Goal: Task Accomplishment & Management: Manage account settings

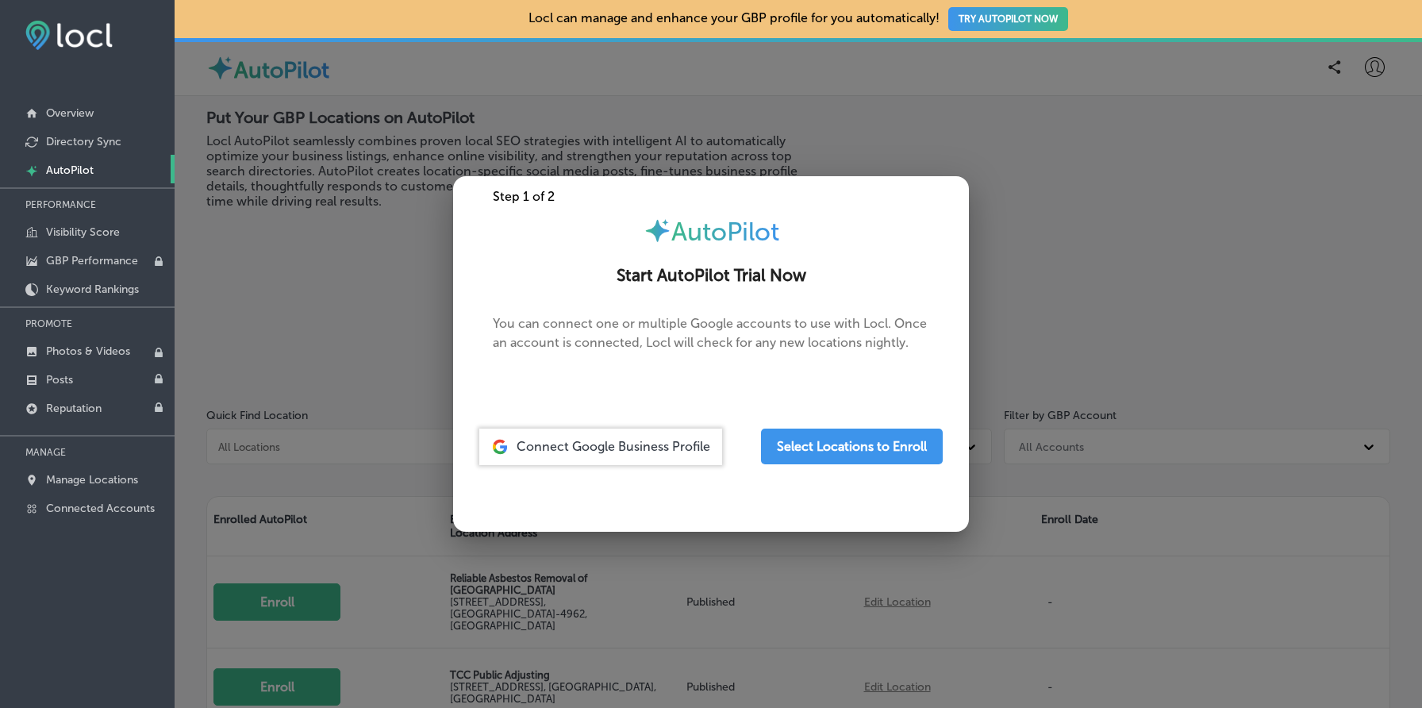
click at [1180, 271] on div at bounding box center [711, 354] width 1422 height 708
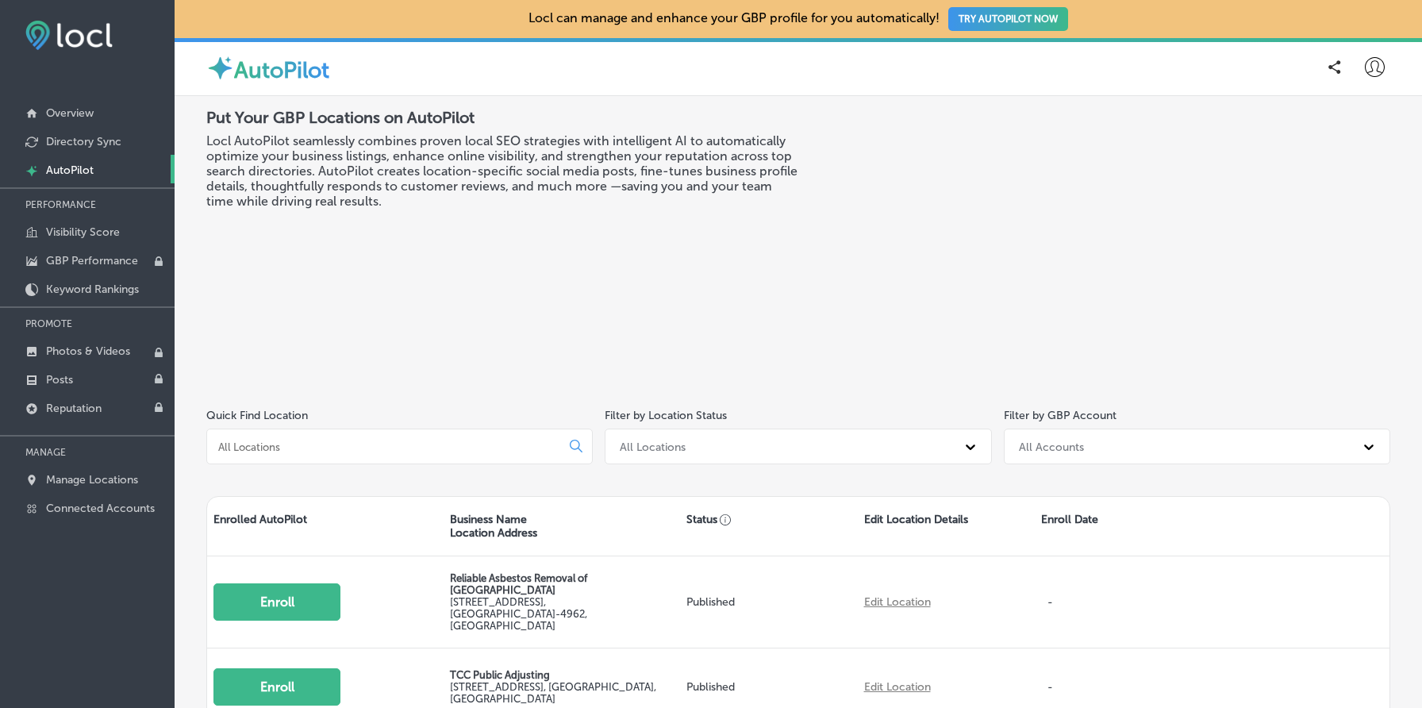
click at [1391, 63] on div "AutoPilot" at bounding box center [798, 67] width 1247 height 58
click at [1376, 65] on icon at bounding box center [1374, 67] width 20 height 20
click at [1339, 168] on p "My Teams" at bounding box center [1345, 164] width 58 height 19
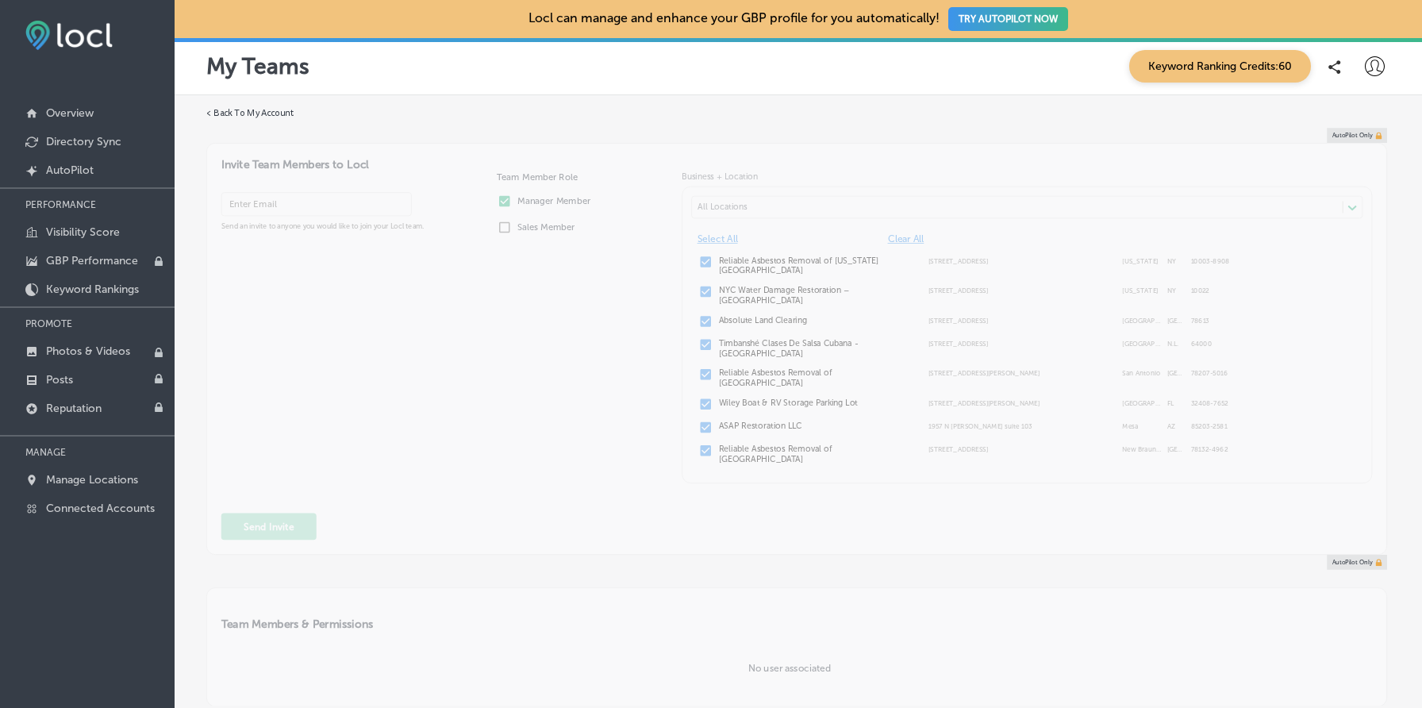
type input "[EMAIL_ADDRESS][DOMAIN_NAME]"
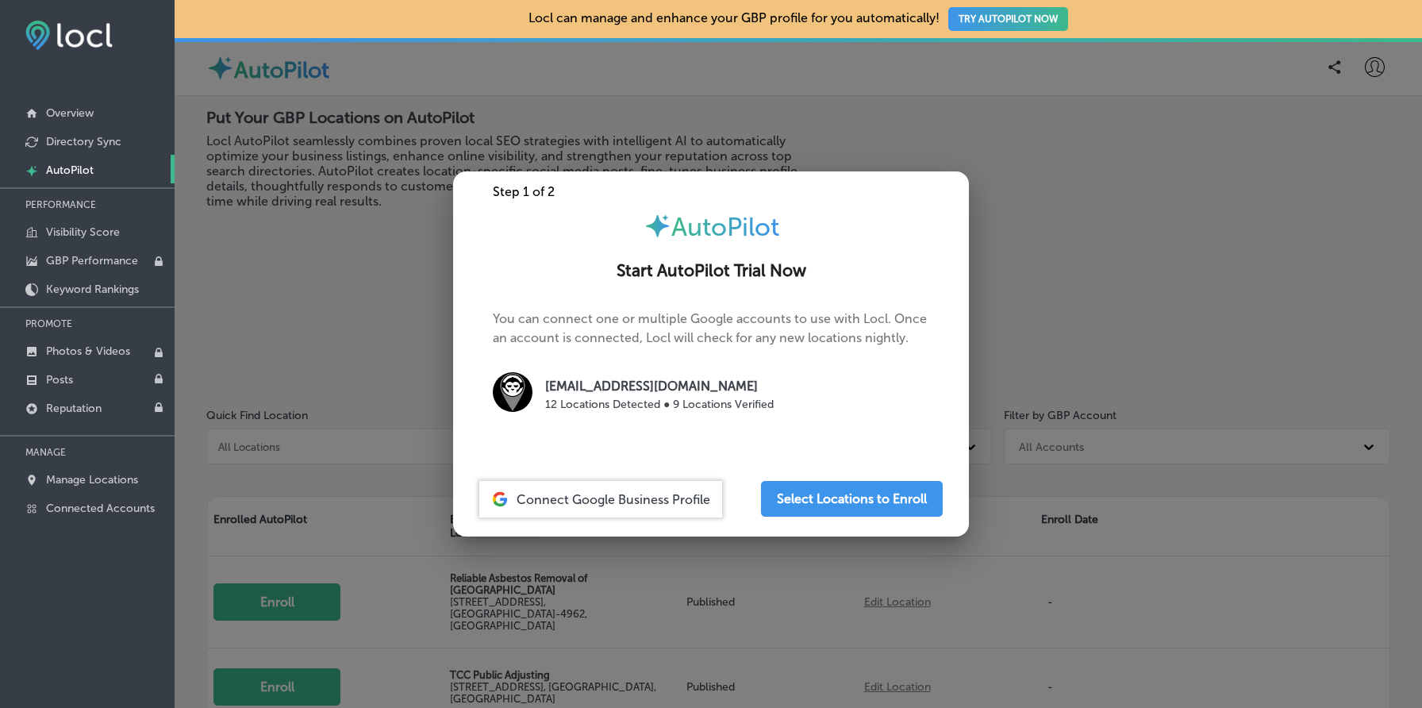
click at [342, 217] on div at bounding box center [711, 354] width 1422 height 708
click at [333, 433] on div at bounding box center [711, 354] width 1422 height 708
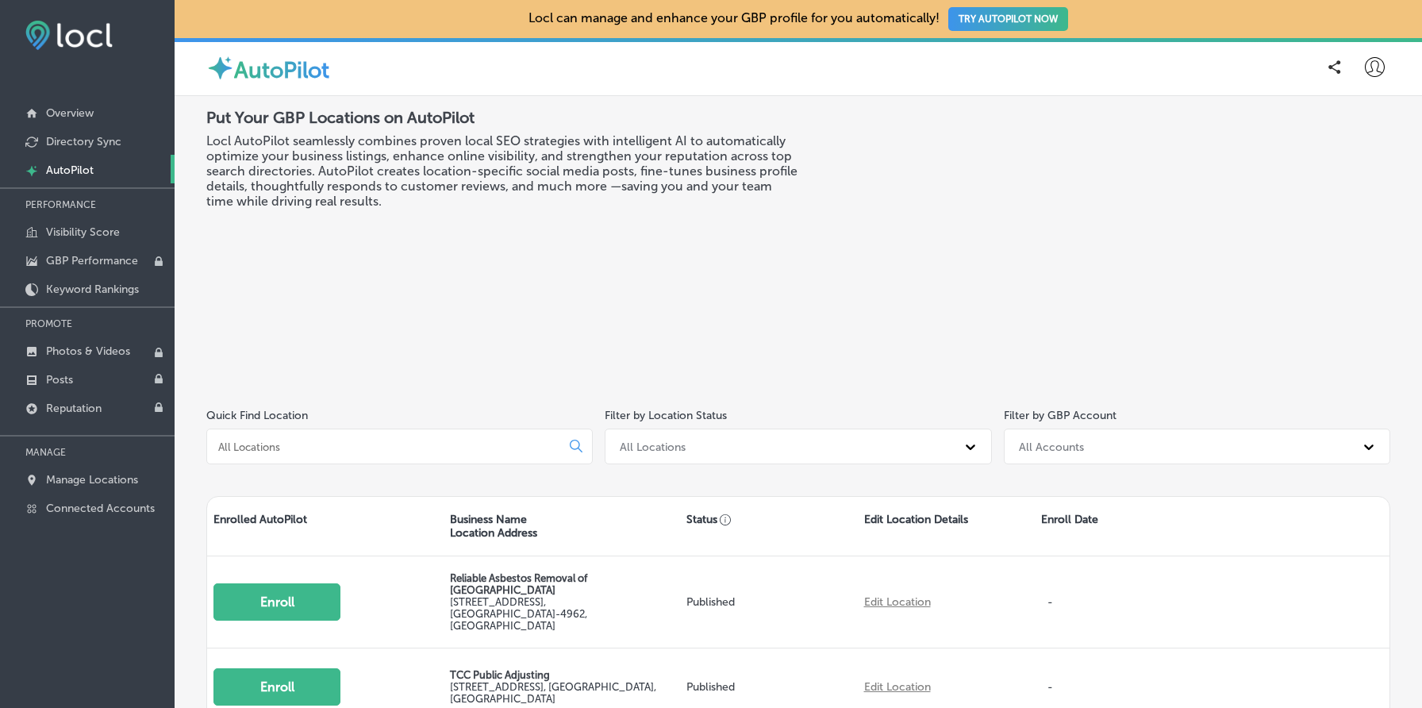
click at [1368, 64] on icon at bounding box center [1374, 67] width 20 height 20
click at [1353, 113] on li "My Account" at bounding box center [1345, 124] width 109 height 36
select select "US"
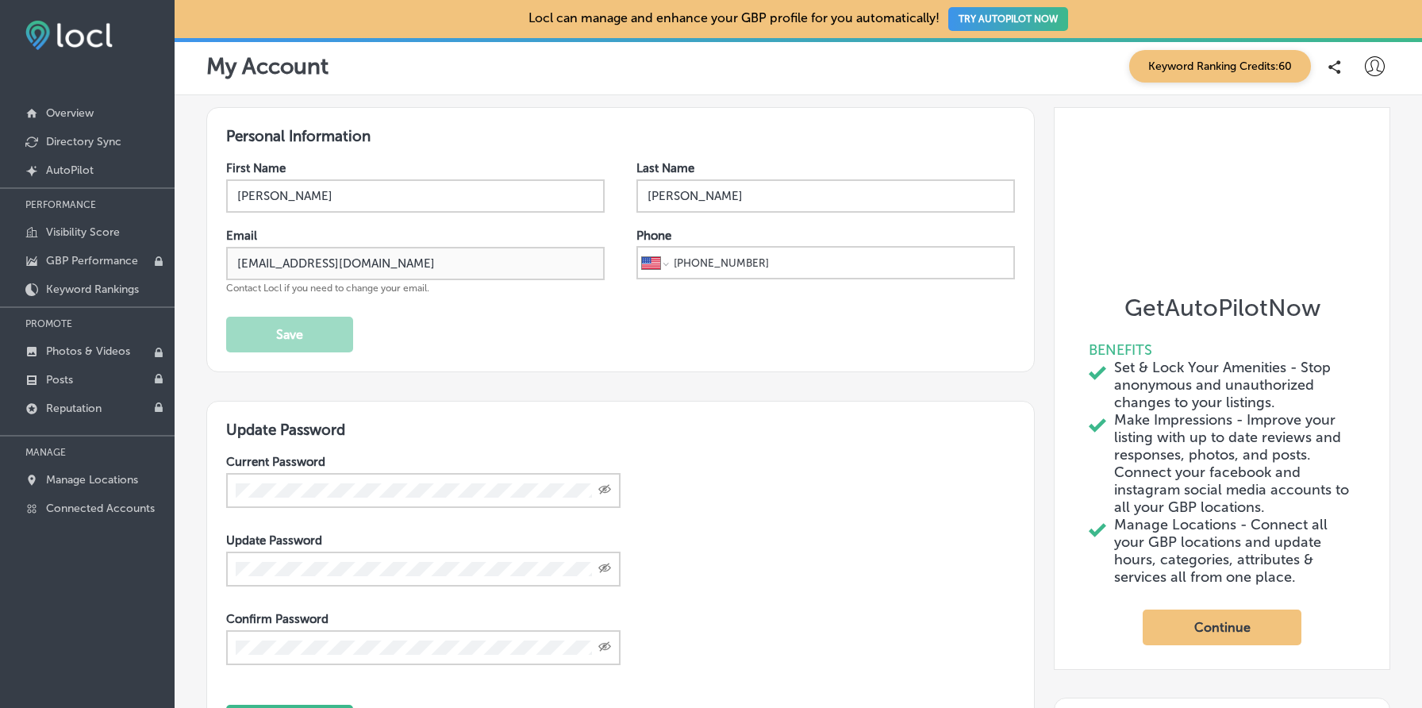
click at [1371, 66] on icon at bounding box center [1374, 66] width 20 height 20
click at [1336, 155] on p "My Teams" at bounding box center [1345, 164] width 58 height 19
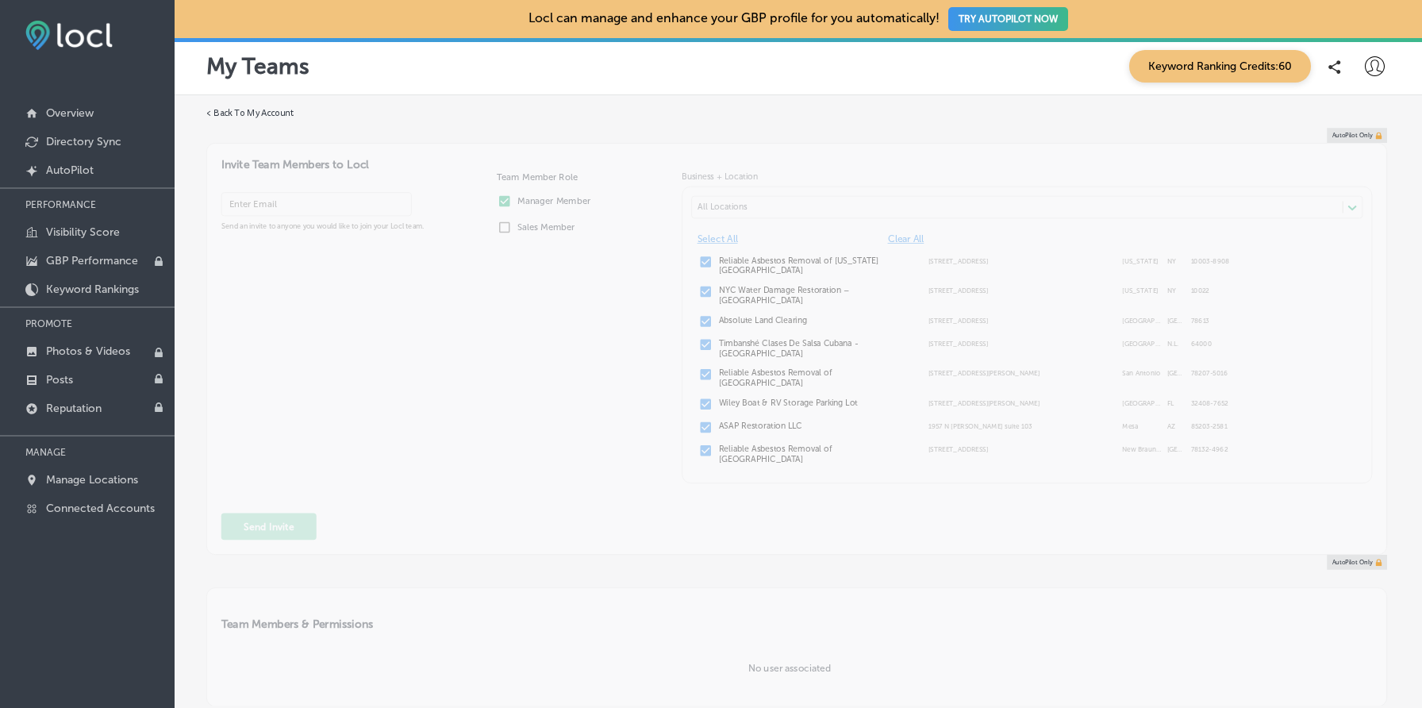
type input "[EMAIL_ADDRESS][DOMAIN_NAME]"
